Goal: Transaction & Acquisition: Book appointment/travel/reservation

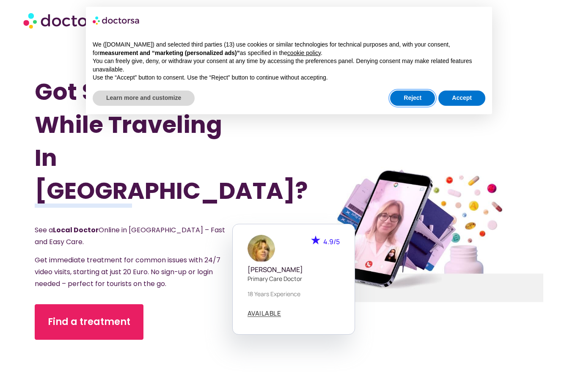
click at [413, 94] on button "Reject" at bounding box center [412, 98] width 45 height 15
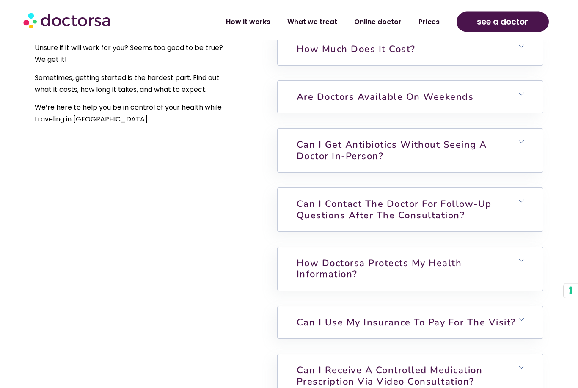
scroll to position [2028, 0]
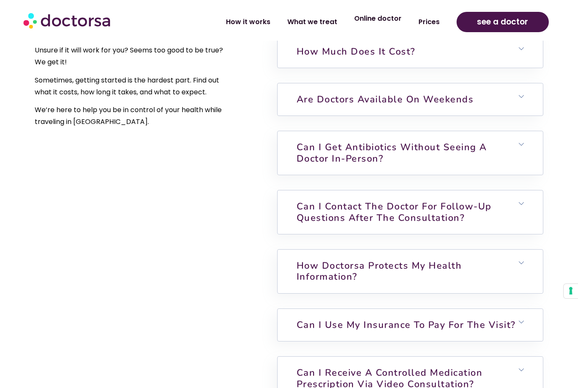
click at [381, 19] on link "Online doctor" at bounding box center [378, 18] width 64 height 19
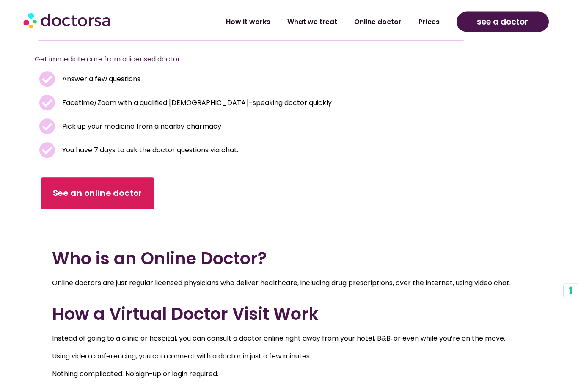
scroll to position [185, 0]
click at [126, 188] on span "See an online doctor" at bounding box center [98, 193] width 90 height 12
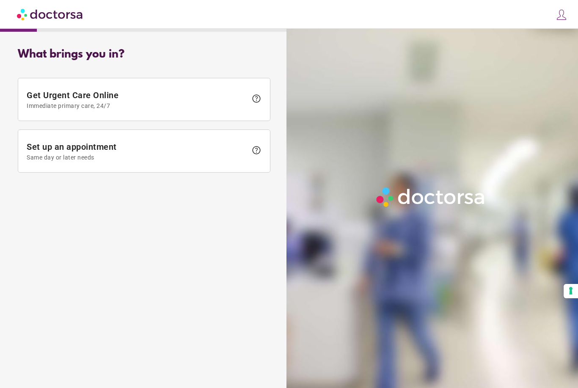
click at [566, 16] on img at bounding box center [562, 15] width 12 height 12
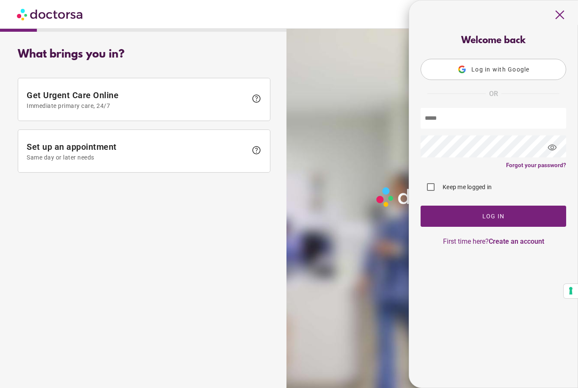
click at [510, 120] on input "text" at bounding box center [494, 118] width 146 height 21
type input "**********"
click at [518, 216] on span "button" at bounding box center [494, 216] width 146 height 21
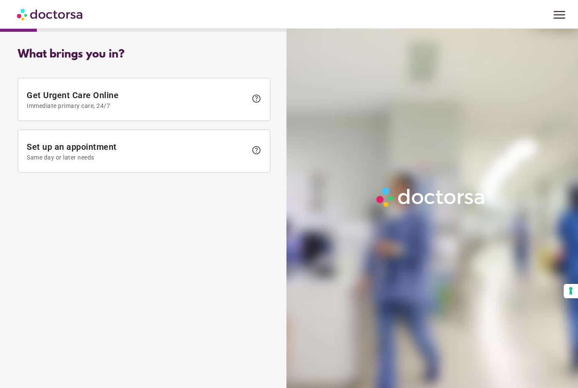
click at [565, 15] on span "menu" at bounding box center [560, 15] width 16 height 16
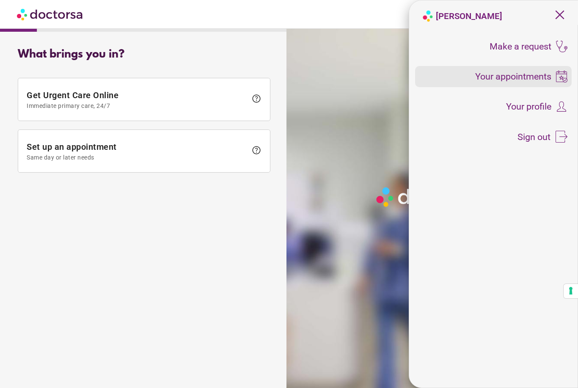
click at [537, 79] on span "Your appointments" at bounding box center [513, 76] width 76 height 9
